Goal: Task Accomplishment & Management: Manage account settings

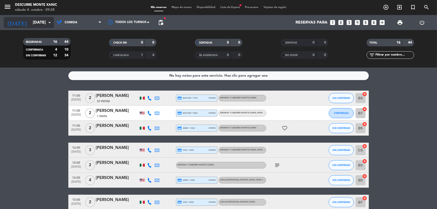
click at [32, 25] on input "[DATE]" at bounding box center [56, 23] width 53 height 10
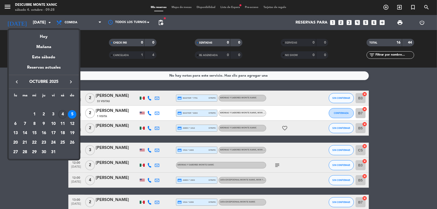
click at [62, 116] on div "4" at bounding box center [62, 114] width 9 height 9
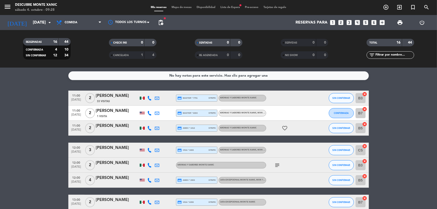
type input "[DATE]"
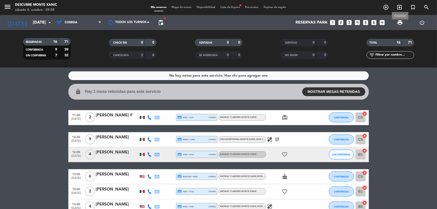
click at [398, 23] on span "print" at bounding box center [400, 23] width 6 height 6
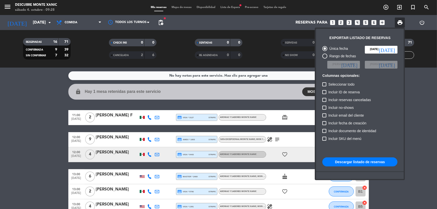
click at [349, 161] on button "Descargar listado de reservas" at bounding box center [359, 162] width 75 height 9
click at [185, 7] on div at bounding box center [218, 104] width 437 height 209
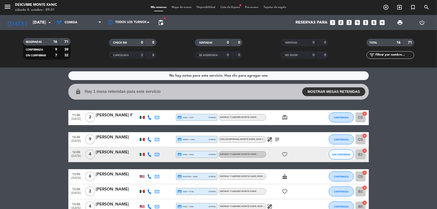
click at [231, 7] on span "Lista de Espera fiber_manual_record" at bounding box center [230, 7] width 25 height 3
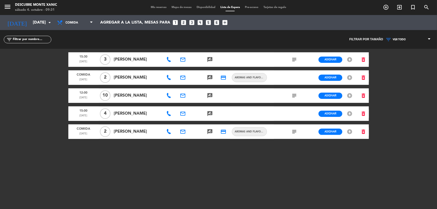
click at [295, 94] on icon "subject" at bounding box center [294, 96] width 6 height 6
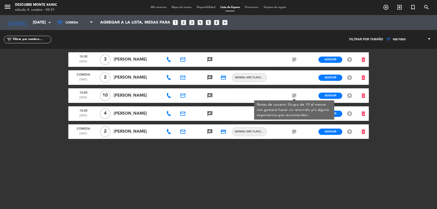
click at [293, 129] on icon "subject" at bounding box center [294, 132] width 6 height 6
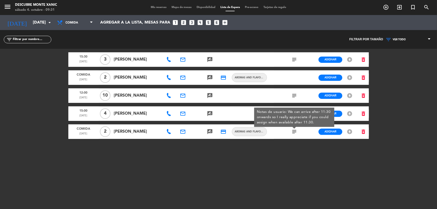
click at [262, 152] on div "15:30 [DATE] 3 [PERSON_NAME] email rate_review credit_card subject Asignar EN E…" at bounding box center [218, 111] width 301 height 125
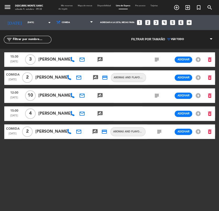
click at [68, 7] on div "Mis reservas Mapa de mesas Disponibilidad Lista de Espera Pre-acceso Tarjetas d…" at bounding box center [109, 7] width 102 height 7
click at [63, 7] on div "Mis reservas Mapa de mesas Disponibilidad Lista de Espera Pre-acceso Tarjetas d…" at bounding box center [109, 7] width 102 height 7
click at [67, 6] on span "Mis reservas" at bounding box center [66, 6] width 17 height 2
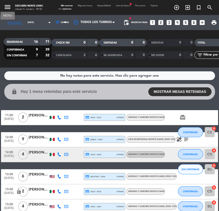
click at [10, 8] on icon "menu" at bounding box center [8, 7] width 8 height 8
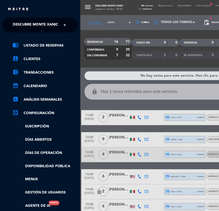
click at [48, 26] on span "Descubre Monte Xanic" at bounding box center [35, 25] width 45 height 11
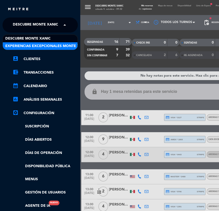
click at [46, 46] on span "Experiencias Excepcionales Monte Xanic" at bounding box center [46, 46] width 83 height 6
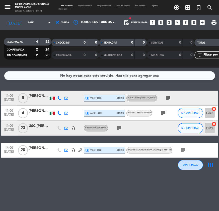
click at [119, 127] on icon "subject" at bounding box center [118, 128] width 6 height 6
click at [39, 112] on div "[PERSON_NAME]" at bounding box center [39, 111] width 20 height 6
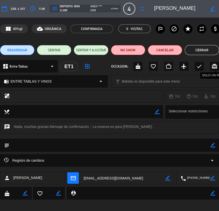
drag, startPoint x: 208, startPoint y: 54, endPoint x: 215, endPoint y: 59, distance: 9.1
click at [208, 54] on button "Cerrar" at bounding box center [201, 50] width 34 height 10
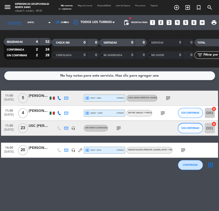
click at [30, 103] on div "11:00 [DATE] 5 [PERSON_NAME] local_atm visa * 2381 stripe CATA GRAN [PERSON_NAM…" at bounding box center [109, 98] width 216 height 15
click at [34, 94] on div "[PERSON_NAME]" at bounding box center [39, 96] width 20 height 6
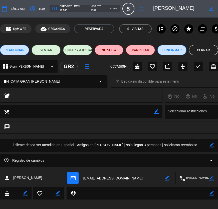
click at [195, 52] on button "Cerrar" at bounding box center [203, 50] width 29 height 10
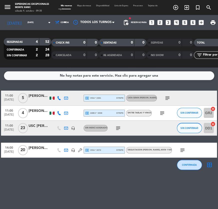
click at [180, 148] on icon "subject" at bounding box center [183, 150] width 6 height 6
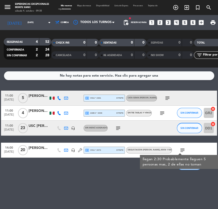
click at [163, 186] on div "No hay notas para este servicio. Haz clic para agregar una 11:00 [DATE] 5 [PERS…" at bounding box center [109, 139] width 218 height 142
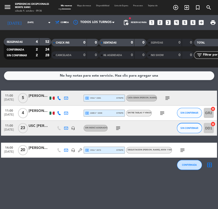
click at [41, 148] on div "[PERSON_NAME]" at bounding box center [39, 148] width 20 height 6
